Goal: Task Accomplishment & Management: Manage account settings

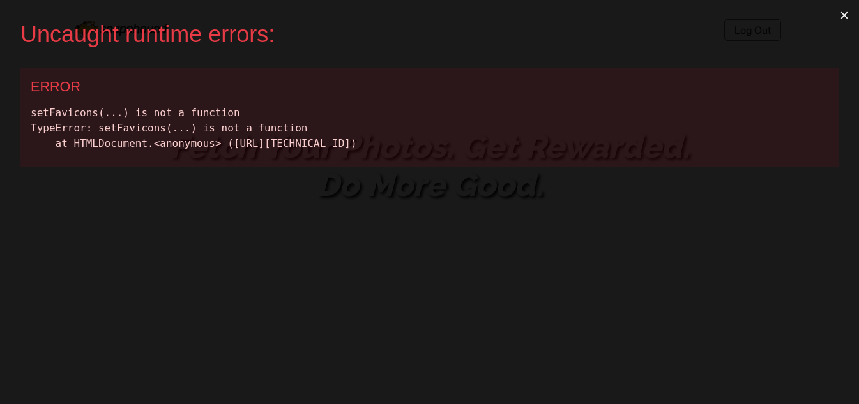
click at [50, 112] on div "setFavicons(...) is not a function TypeError: setFavicons(...) is not a functio…" at bounding box center [430, 128] width 798 height 46
copy div "setFavicons"
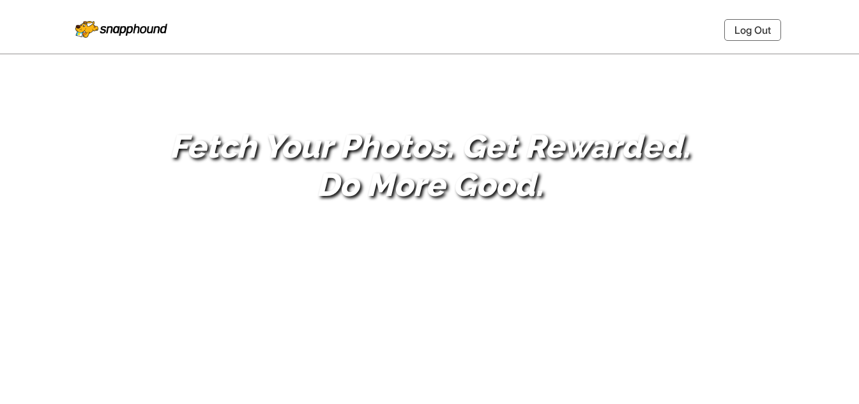
click at [737, 31] on link "Log Out" at bounding box center [752, 30] width 57 height 22
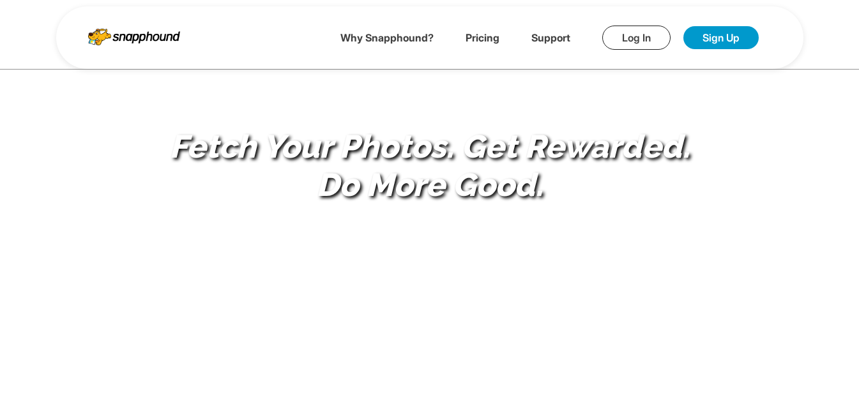
click at [627, 43] on link "Log In" at bounding box center [636, 38] width 68 height 24
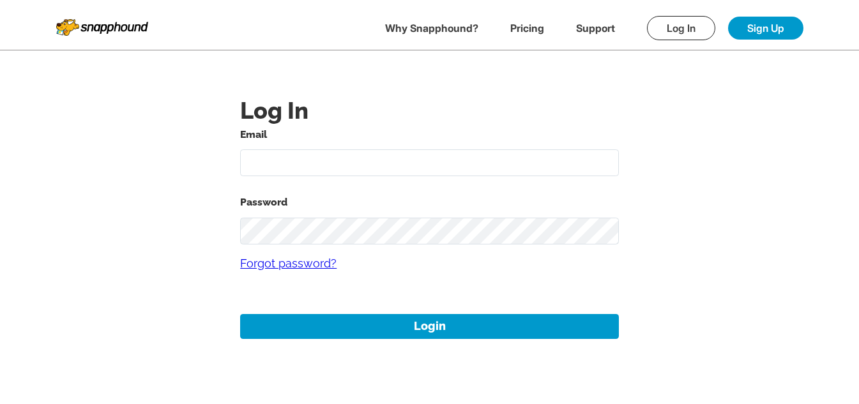
click at [308, 151] on input "text" at bounding box center [429, 162] width 379 height 27
type input "[EMAIL_ADDRESS][DOMAIN_NAME]"
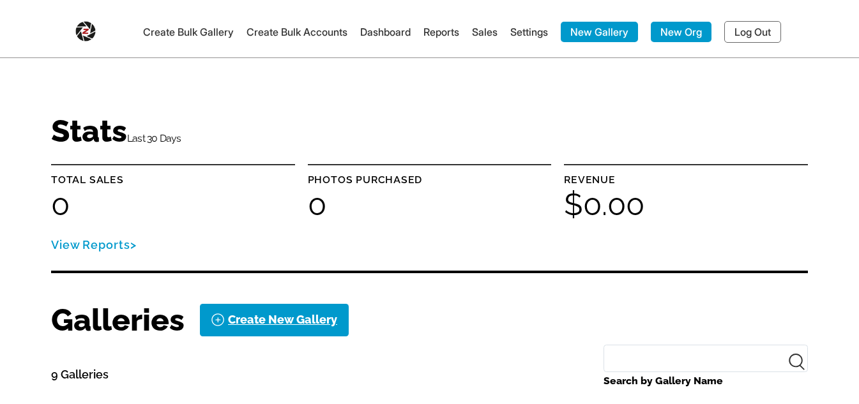
click at [91, 26] on img at bounding box center [85, 29] width 20 height 26
click at [745, 36] on link "Log Out" at bounding box center [752, 32] width 57 height 22
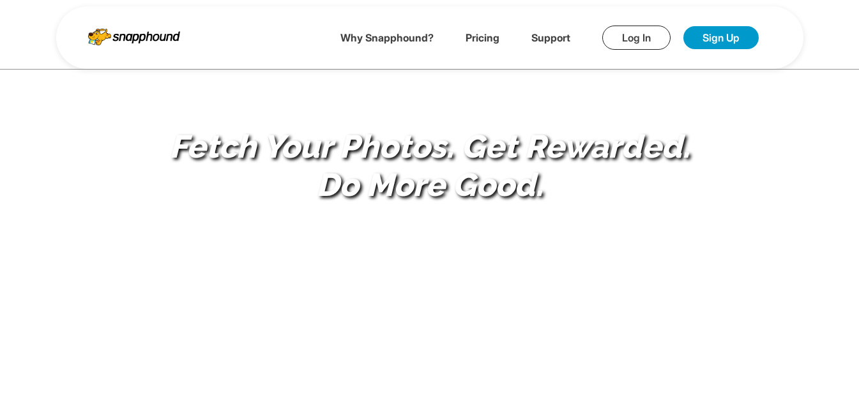
click at [621, 31] on link "Log In" at bounding box center [636, 38] width 68 height 24
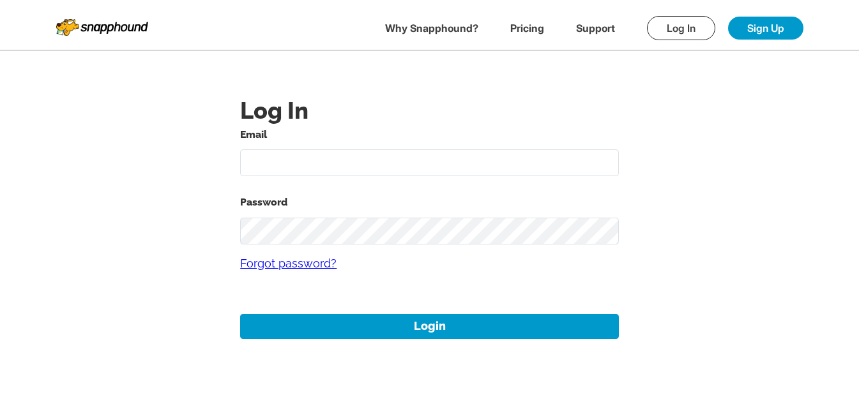
click at [360, 176] on input "text" at bounding box center [429, 162] width 379 height 27
type input "alansharp+1@sharpedgeventures.com"
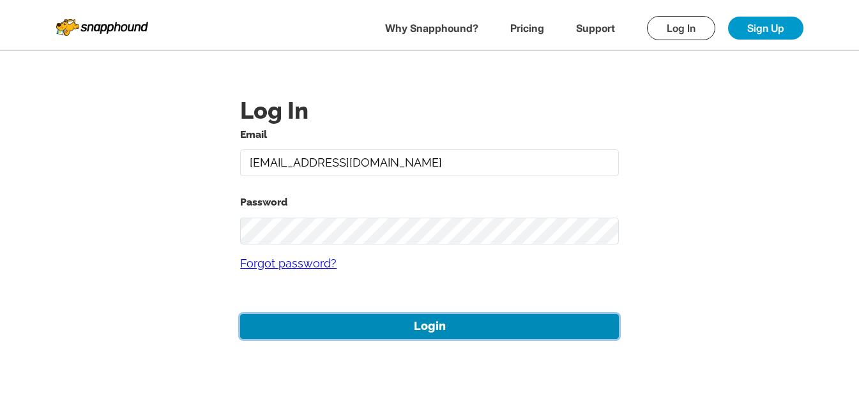
click at [408, 330] on button "Login" at bounding box center [429, 326] width 379 height 25
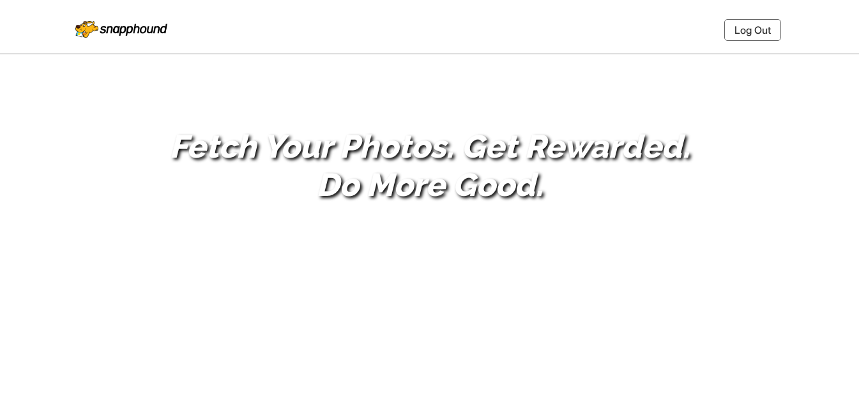
click at [741, 30] on link "Log Out" at bounding box center [752, 30] width 57 height 22
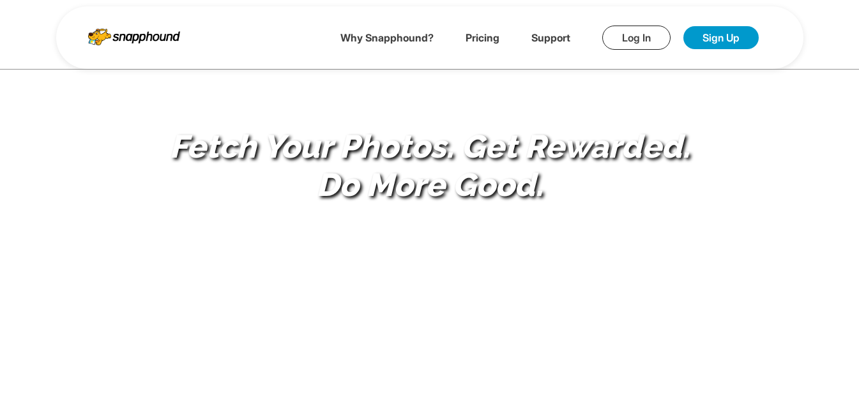
click at [639, 41] on link "Log In" at bounding box center [636, 38] width 68 height 24
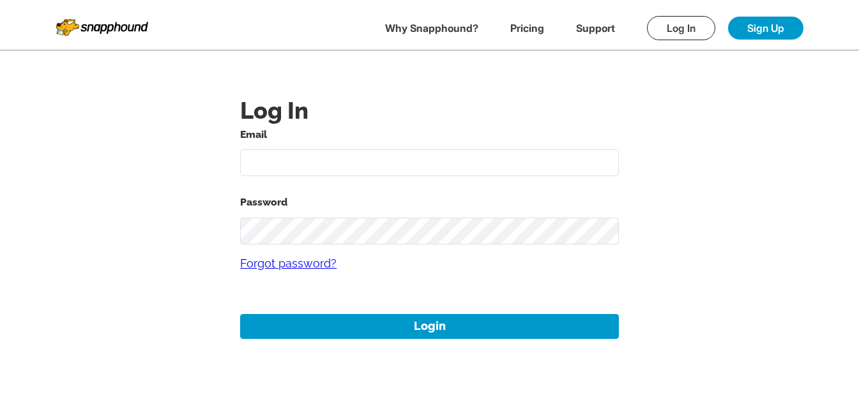
click at [370, 150] on input "text" at bounding box center [429, 162] width 379 height 27
type input "[EMAIL_ADDRESS][DOMAIN_NAME]"
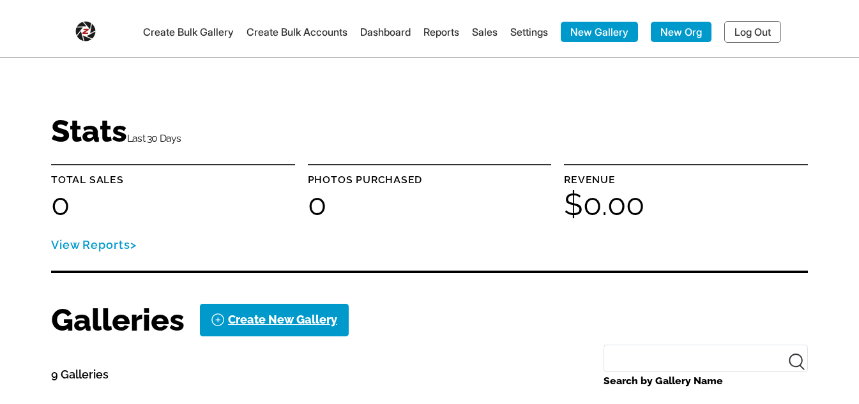
click at [80, 33] on img at bounding box center [85, 29] width 20 height 26
click at [771, 27] on link "Log Out" at bounding box center [752, 32] width 57 height 22
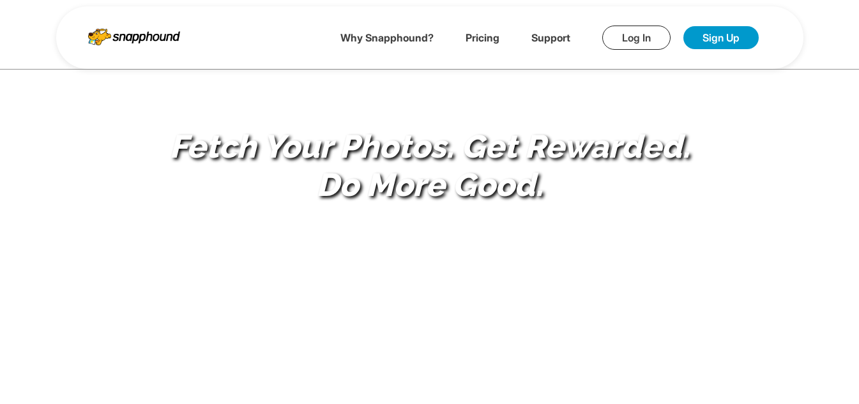
click at [632, 32] on link "Log In" at bounding box center [636, 38] width 68 height 24
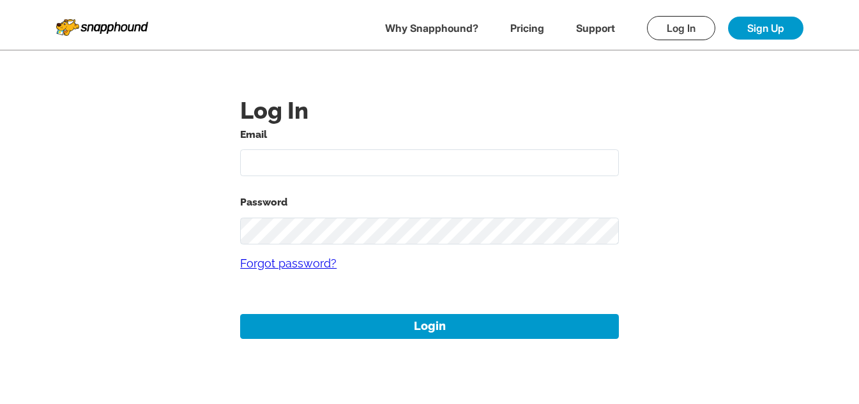
click at [331, 171] on input "text" at bounding box center [429, 162] width 379 height 27
type input "[EMAIL_ADDRESS][DOMAIN_NAME]"
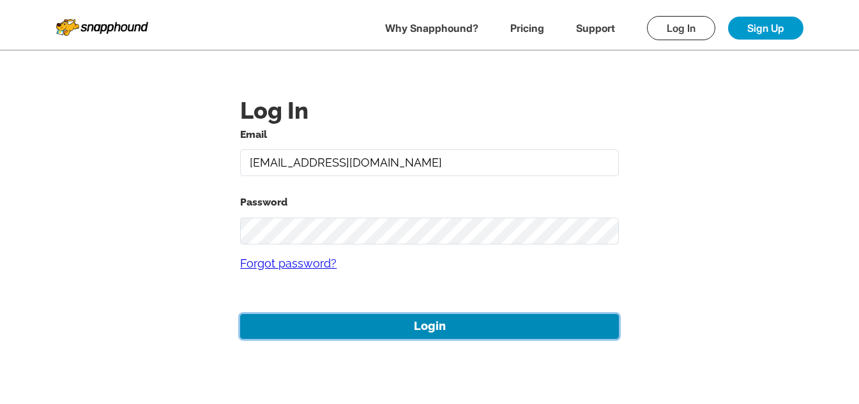
drag, startPoint x: 410, startPoint y: 329, endPoint x: 413, endPoint y: 317, distance: 11.8
click at [411, 329] on button "Login" at bounding box center [429, 326] width 379 height 25
